Goal: Information Seeking & Learning: Learn about a topic

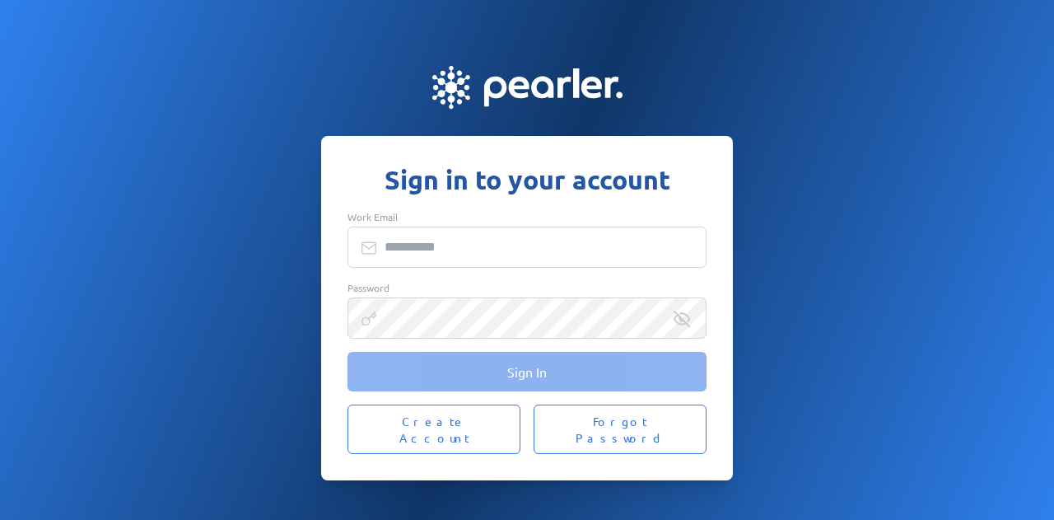
type input "**********"
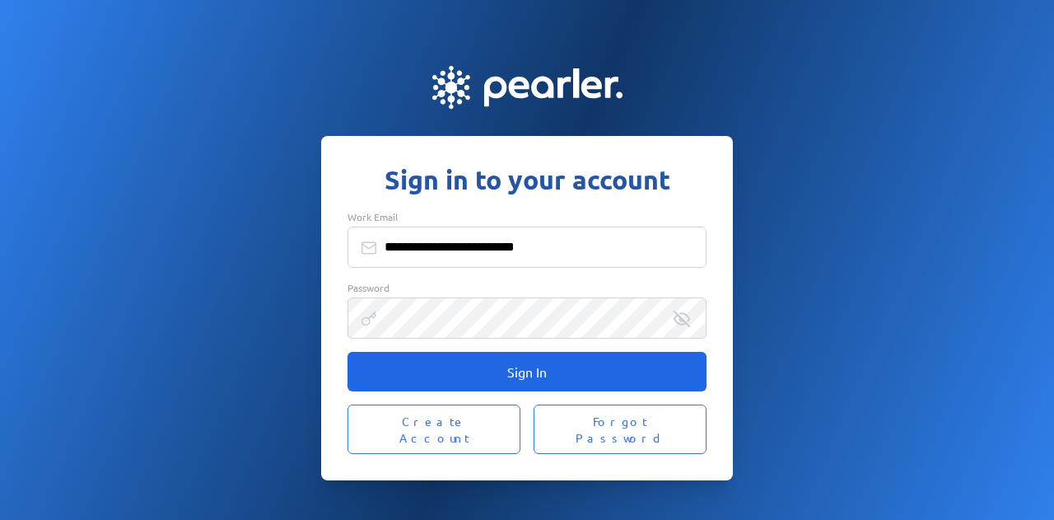
click at [404, 386] on button "Sign In" at bounding box center [527, 372] width 359 height 40
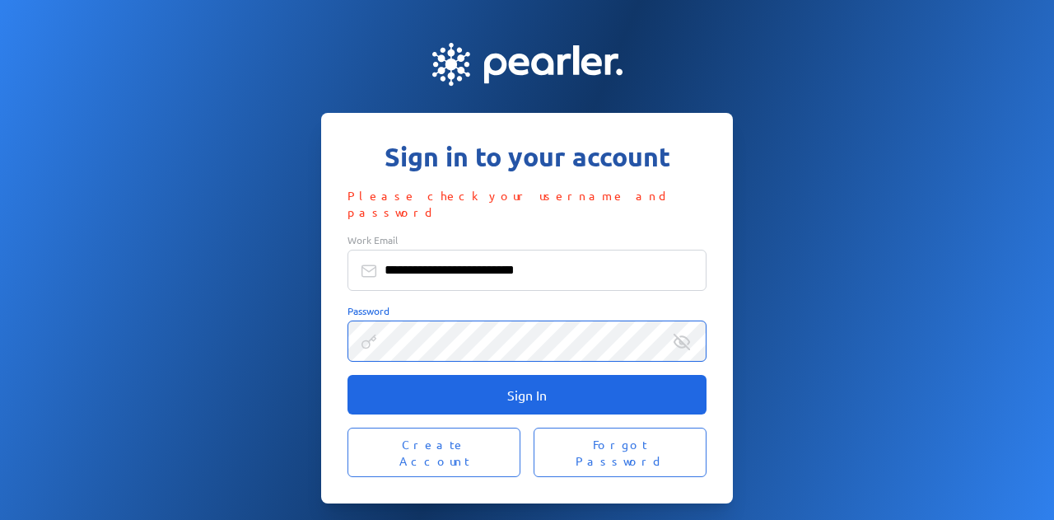
click at [519, 396] on span "Sign In" at bounding box center [527, 394] width 40 height 16
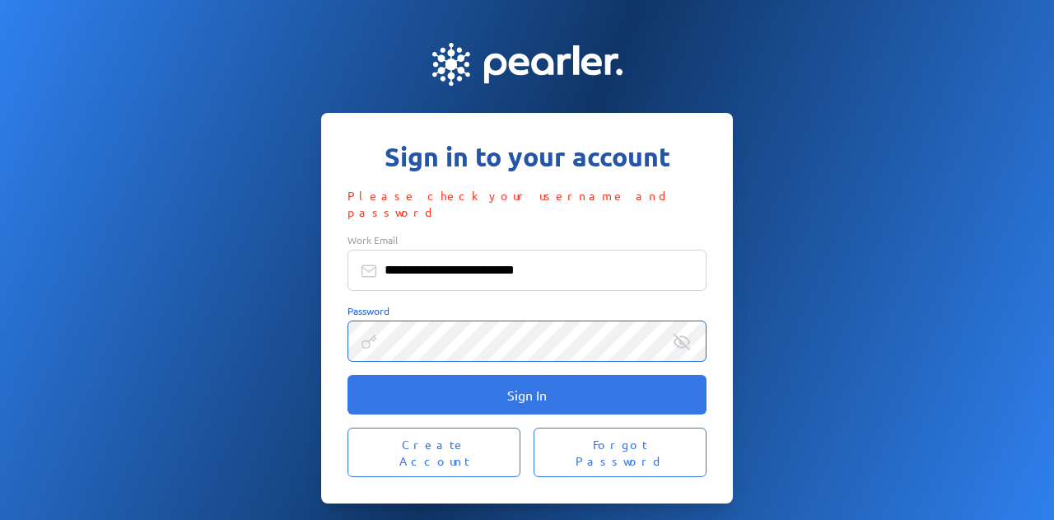
click at [277, 340] on div "**********" at bounding box center [527, 259] width 1054 height 486
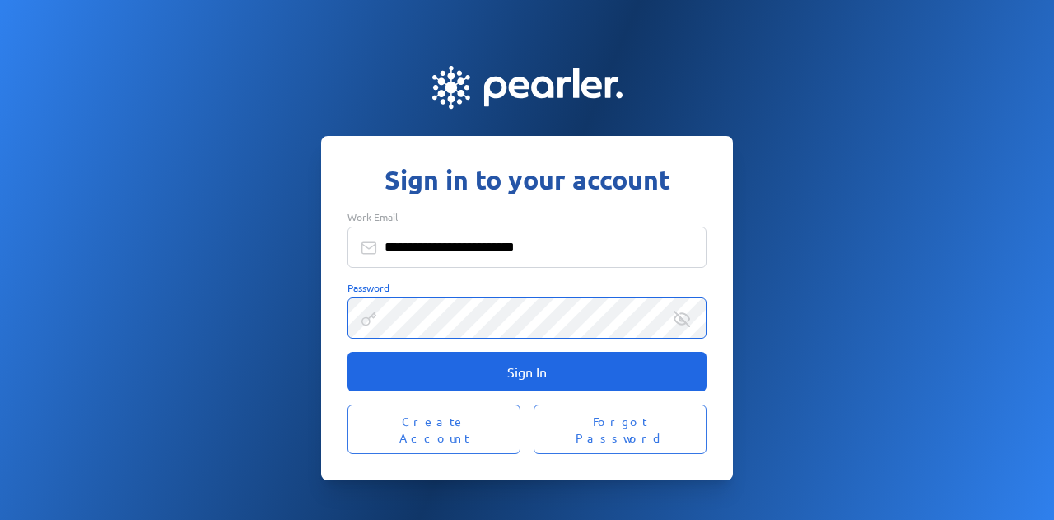
click at [674, 385] on button "Sign In" at bounding box center [527, 372] width 359 height 40
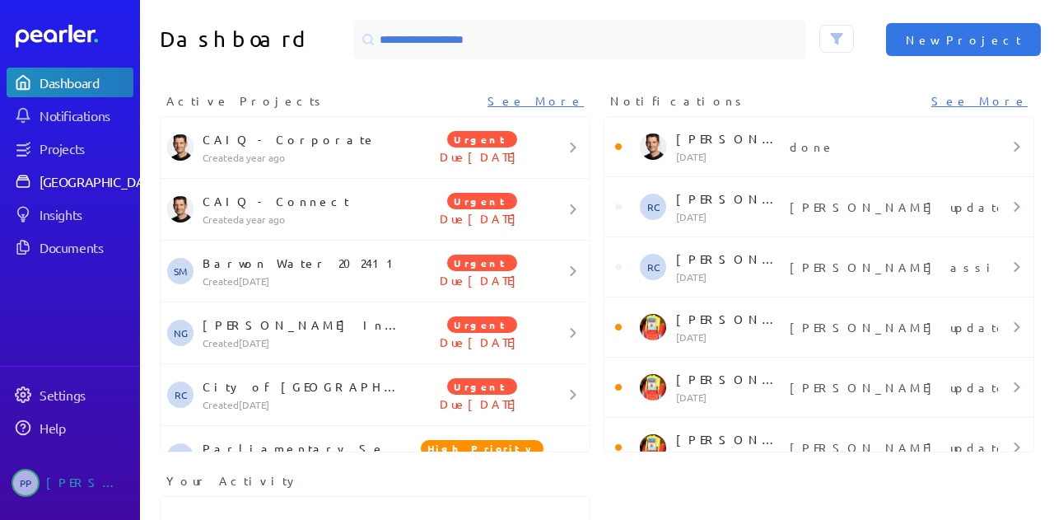
click at [83, 190] on link "[GEOGRAPHIC_DATA]" at bounding box center [70, 181] width 127 height 30
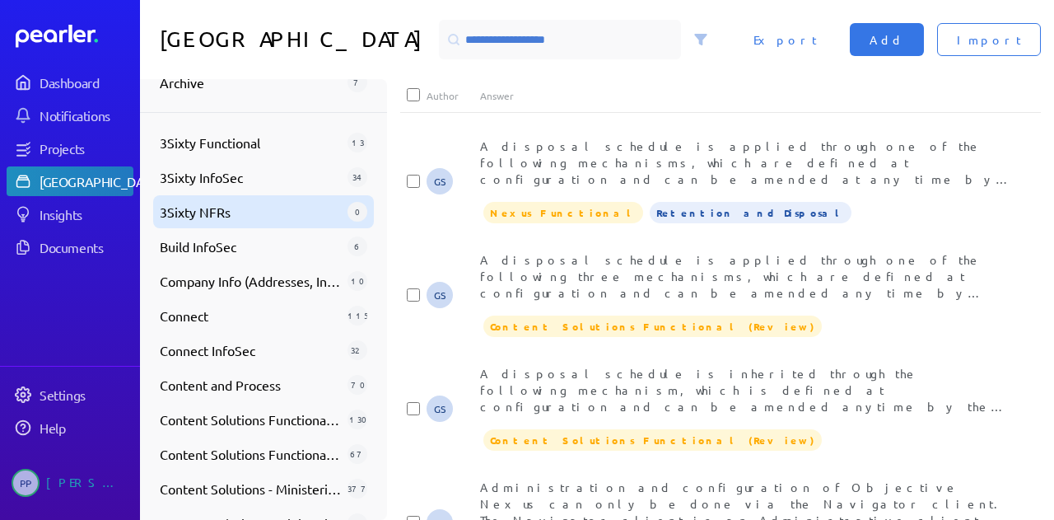
scroll to position [203, 0]
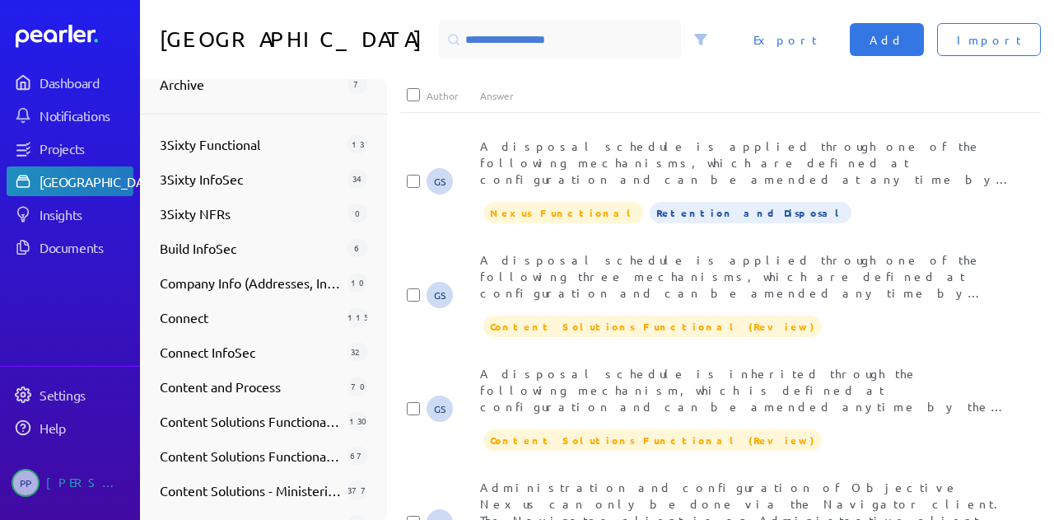
click at [374, 217] on div "Collections Available Answers 3599 Review 51 Candidates 615 Favourites 0 Archiv…" at bounding box center [263, 299] width 247 height 441
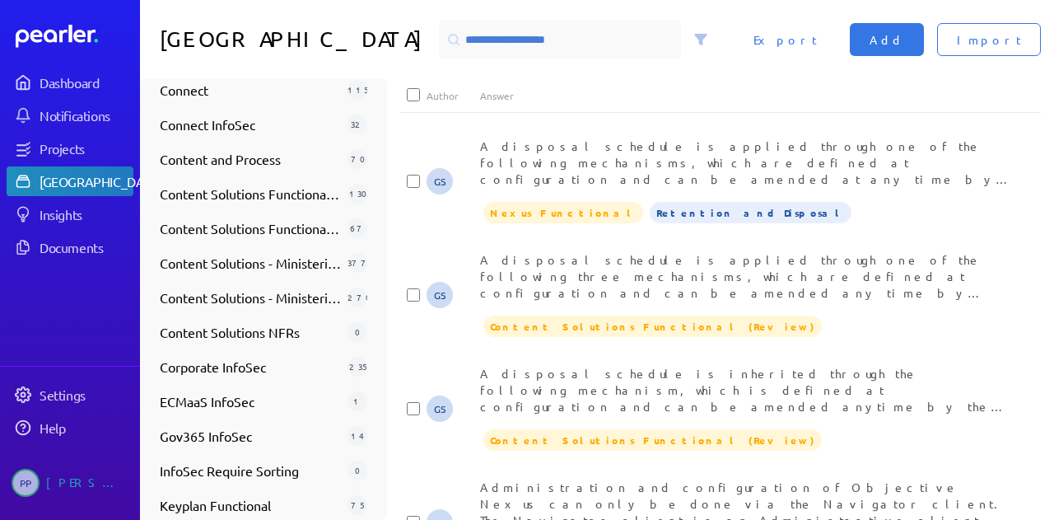
scroll to position [311, 0]
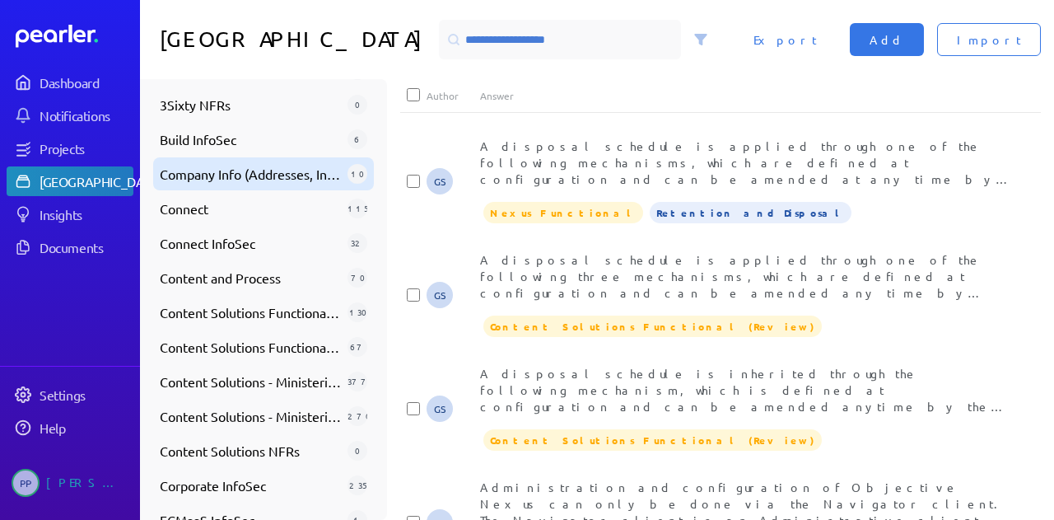
click at [295, 175] on span "Company Info (Addresses, Insurance, etc)" at bounding box center [250, 174] width 181 height 20
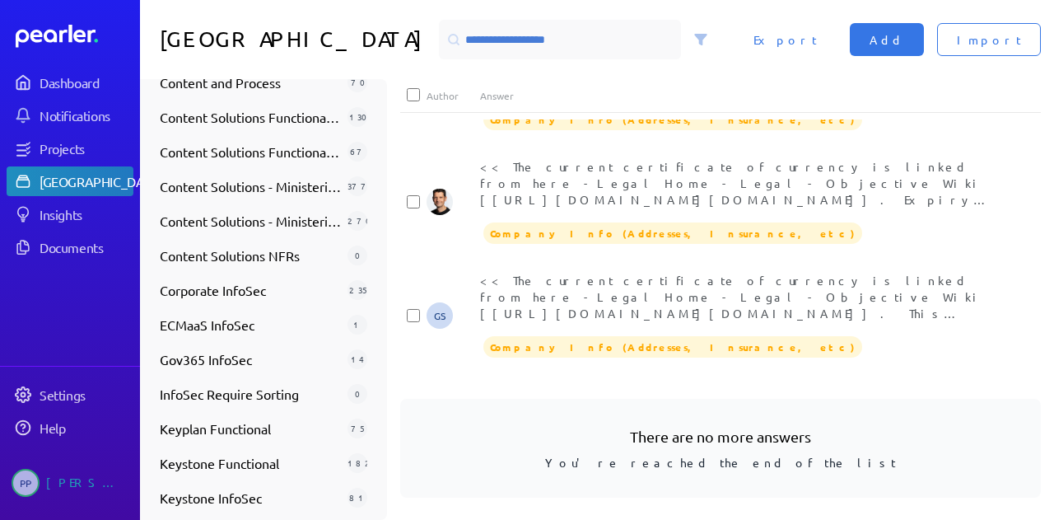
scroll to position [0, 0]
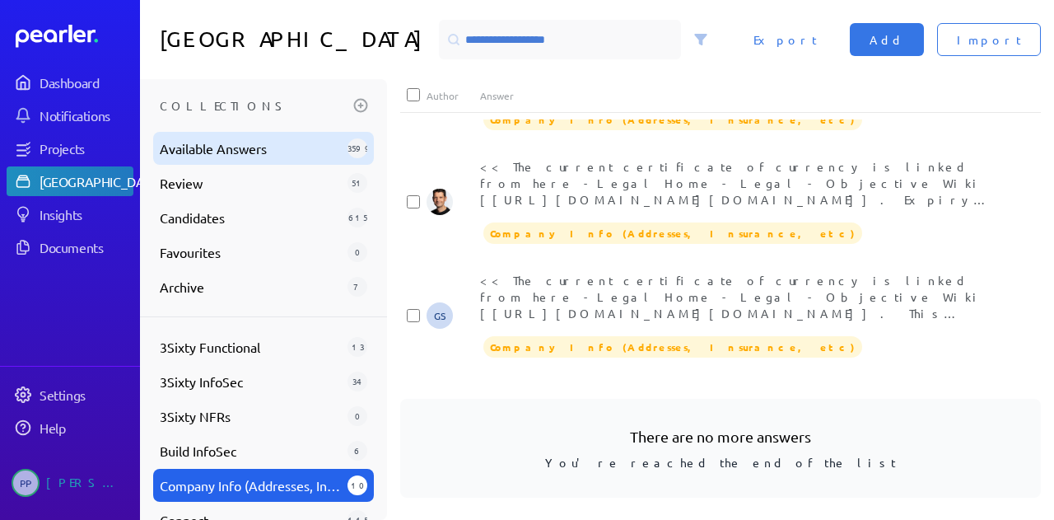
click at [211, 151] on span "Available Answers" at bounding box center [250, 148] width 181 height 20
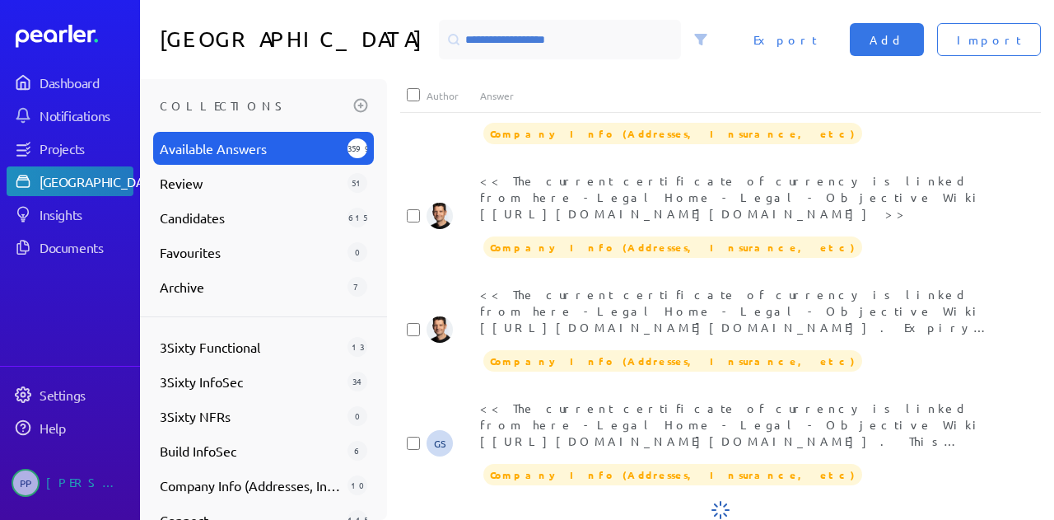
scroll to position [706, 0]
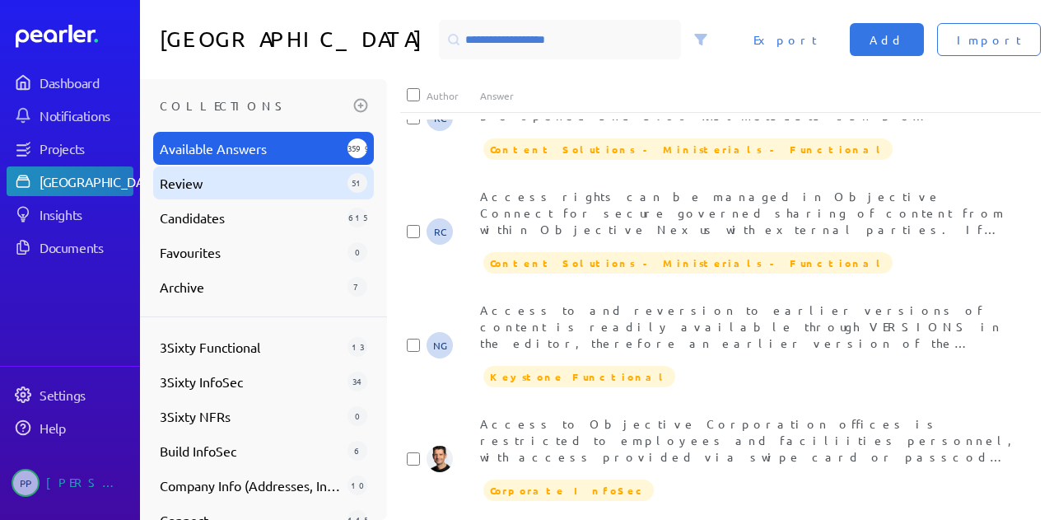
click at [199, 189] on span "Review" at bounding box center [250, 183] width 181 height 20
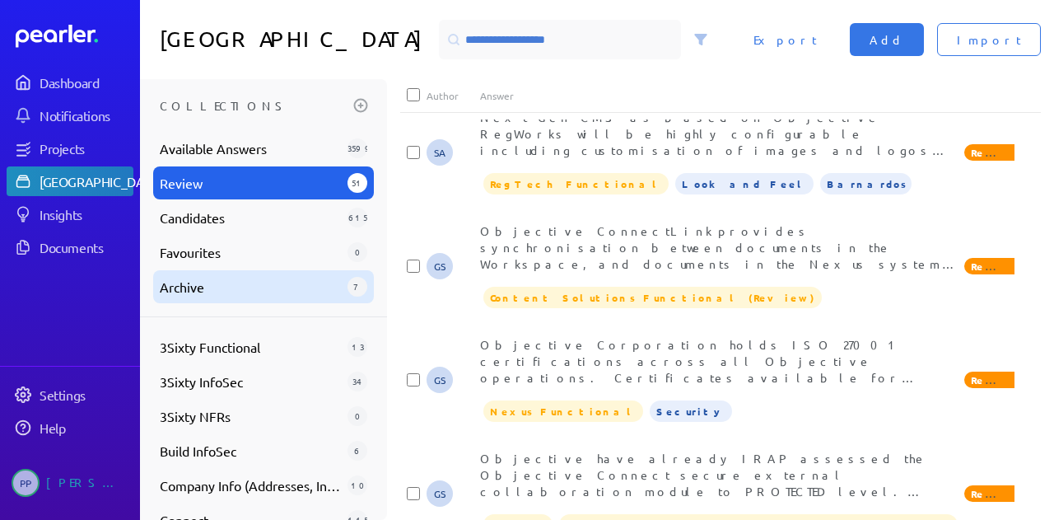
click at [237, 288] on span "Archive" at bounding box center [250, 287] width 181 height 20
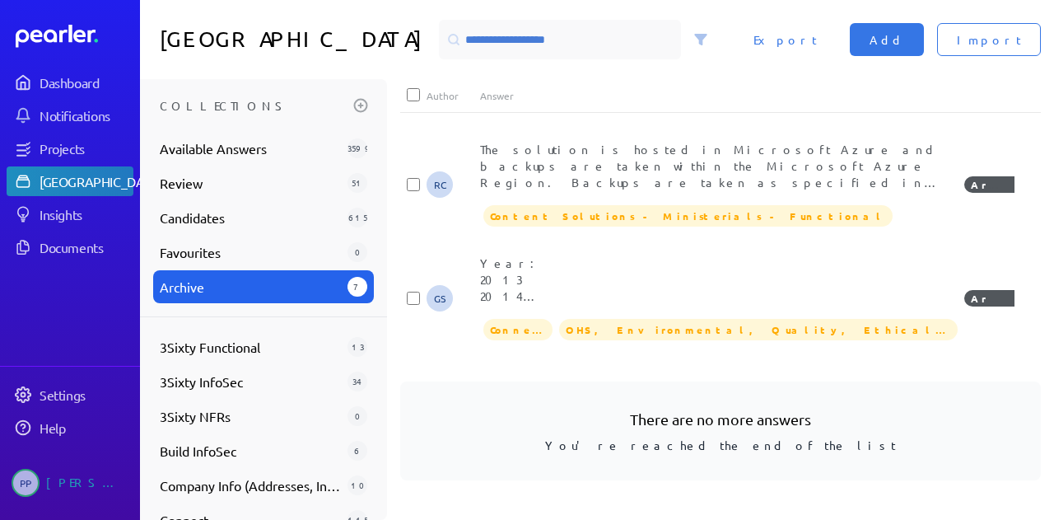
scroll to position [526, 0]
click at [387, 162] on div "Collections Available Answers 3599 Review 51 Candidates 615 Favourites 0 Archiv…" at bounding box center [597, 299] width 914 height 441
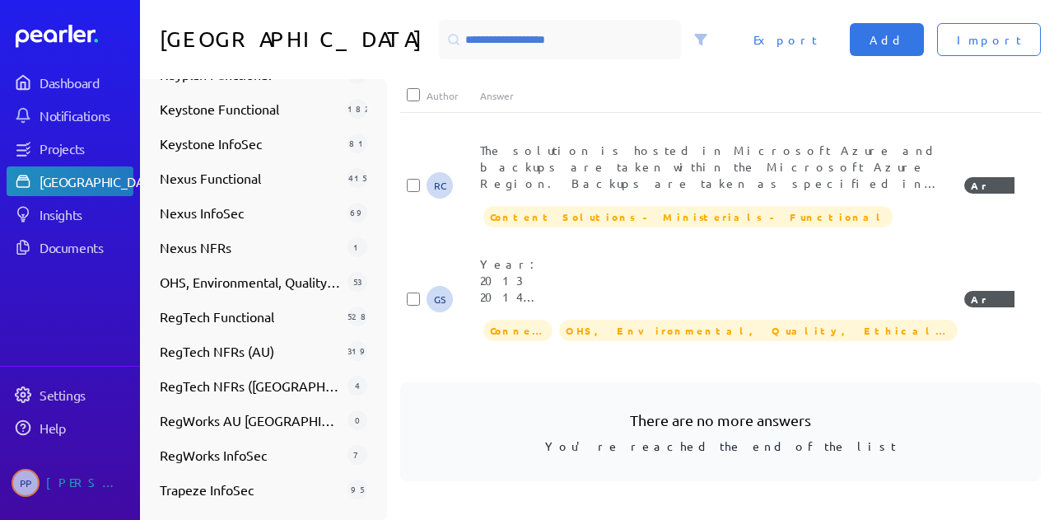
scroll to position [0, 0]
